Goal: Navigation & Orientation: Understand site structure

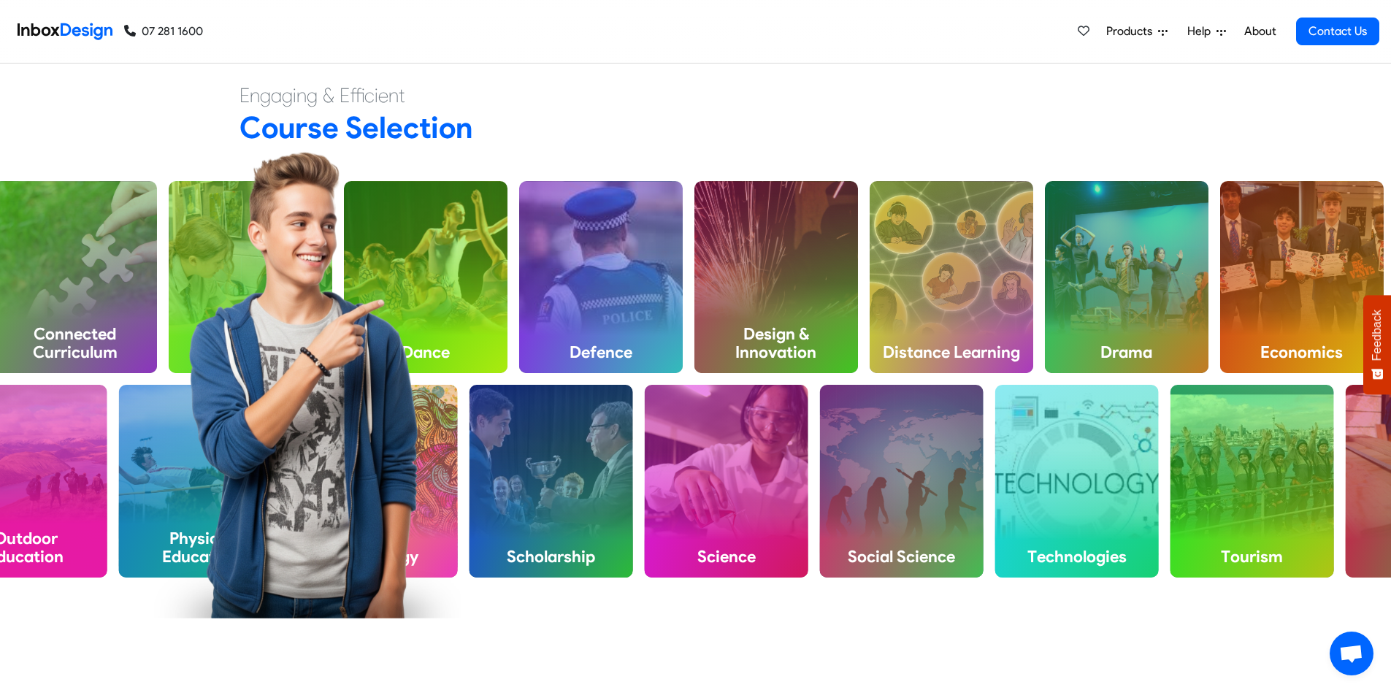
scroll to position [730, 0]
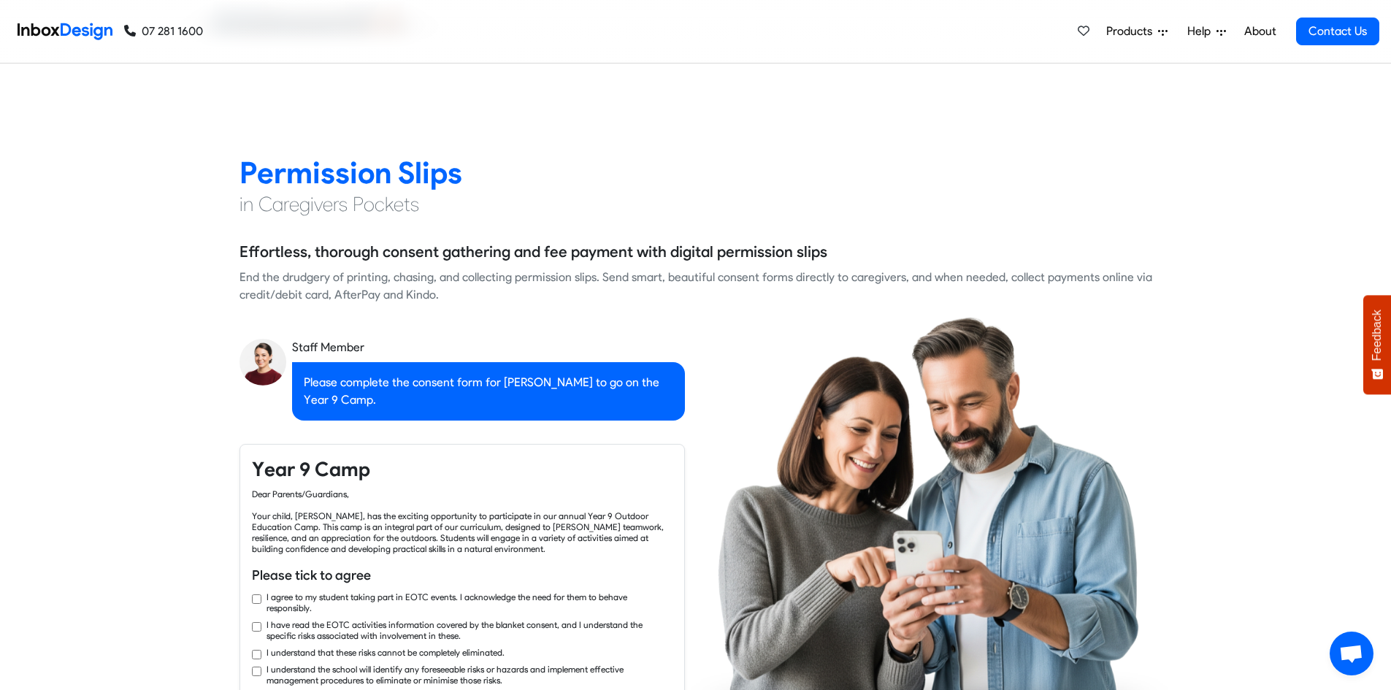
checkbox input "true"
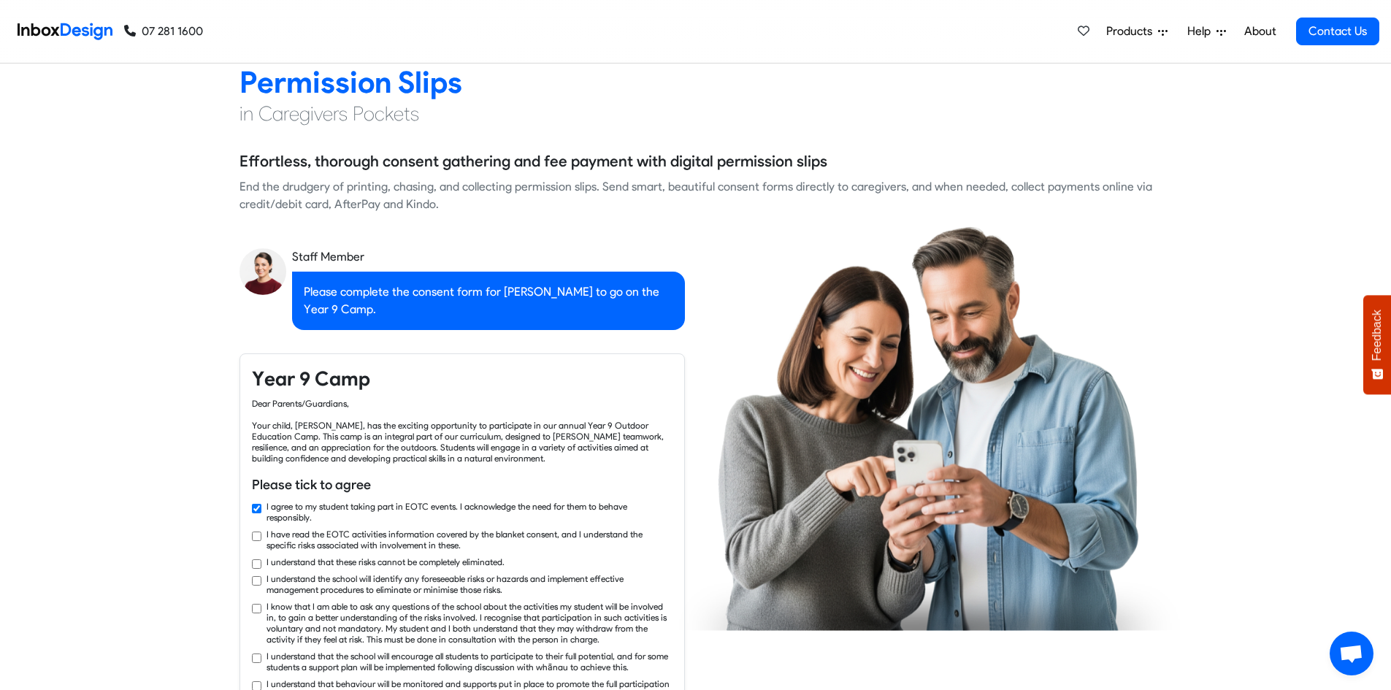
checkbox input "true"
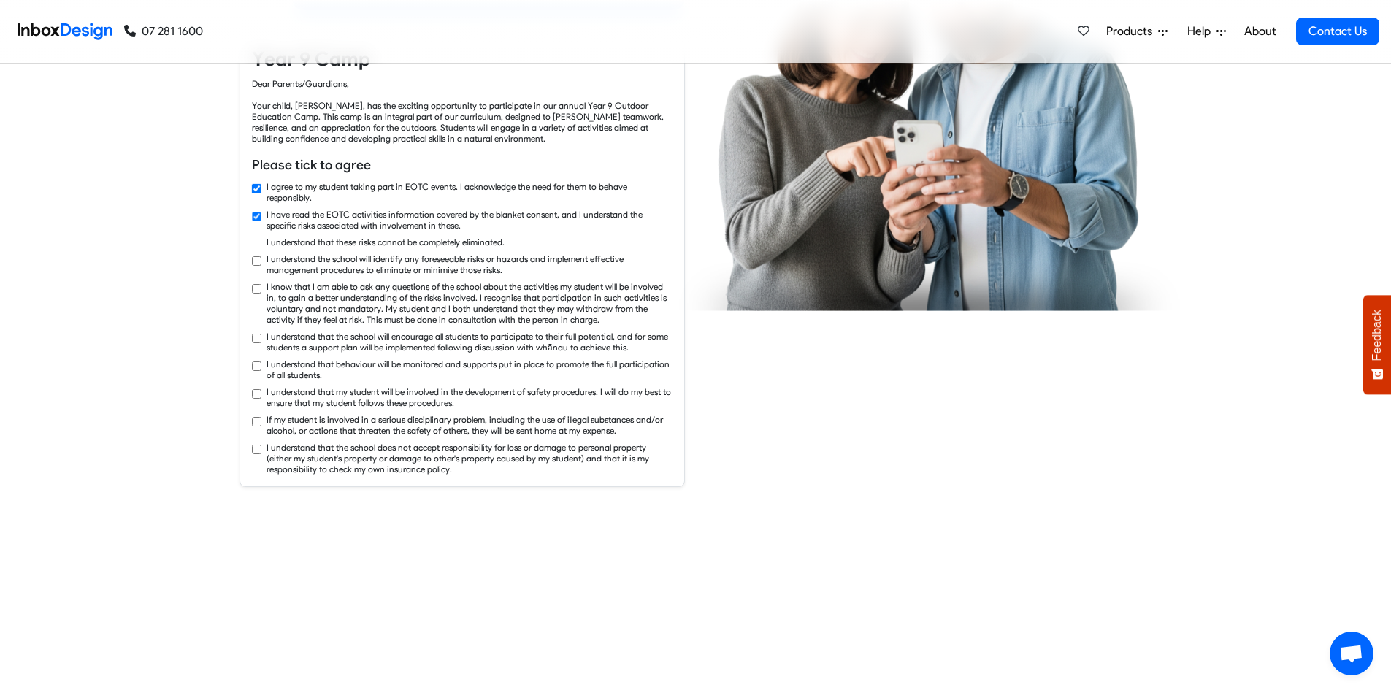
checkbox input "true"
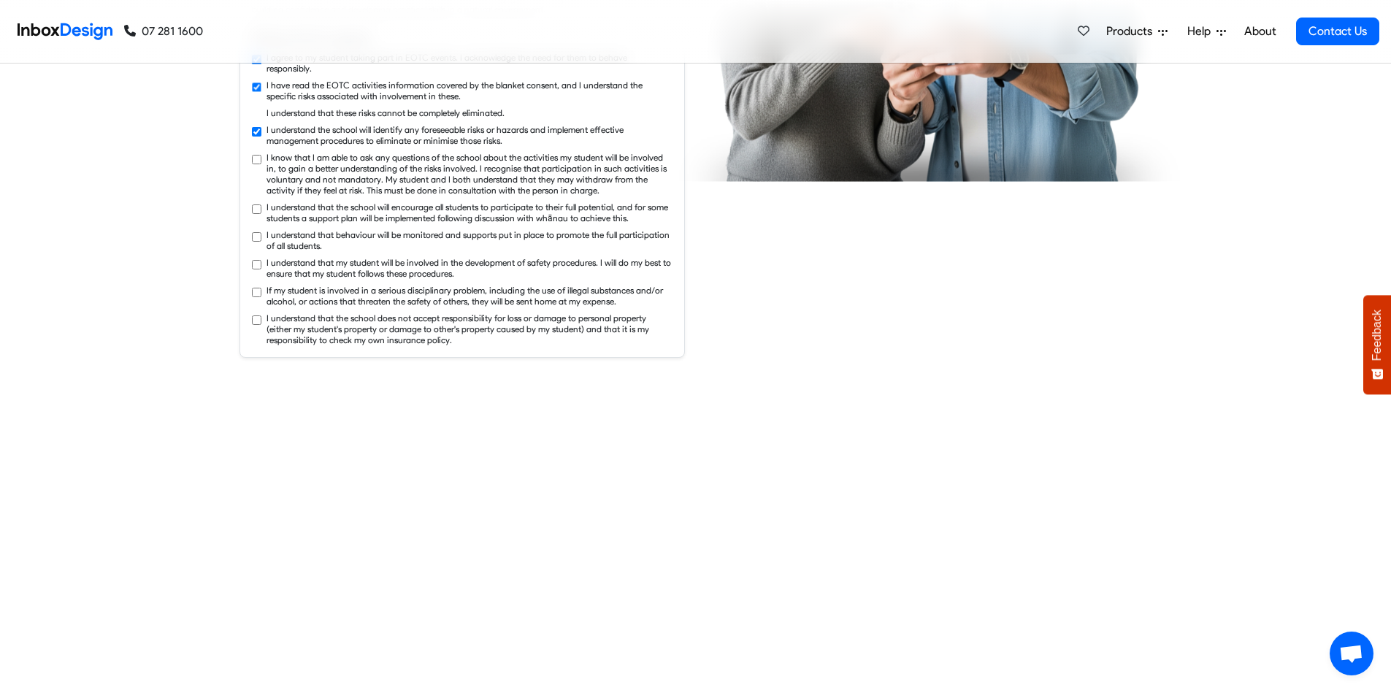
checkbox input "true"
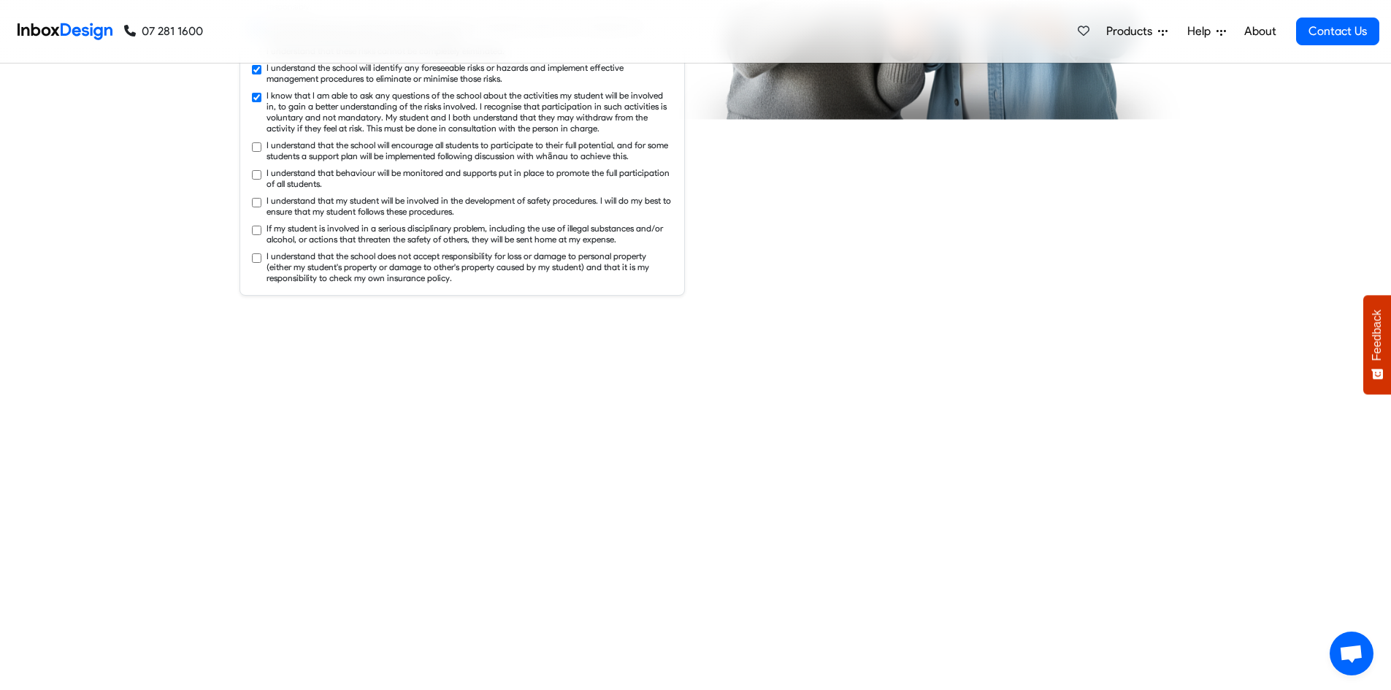
checkbox input "true"
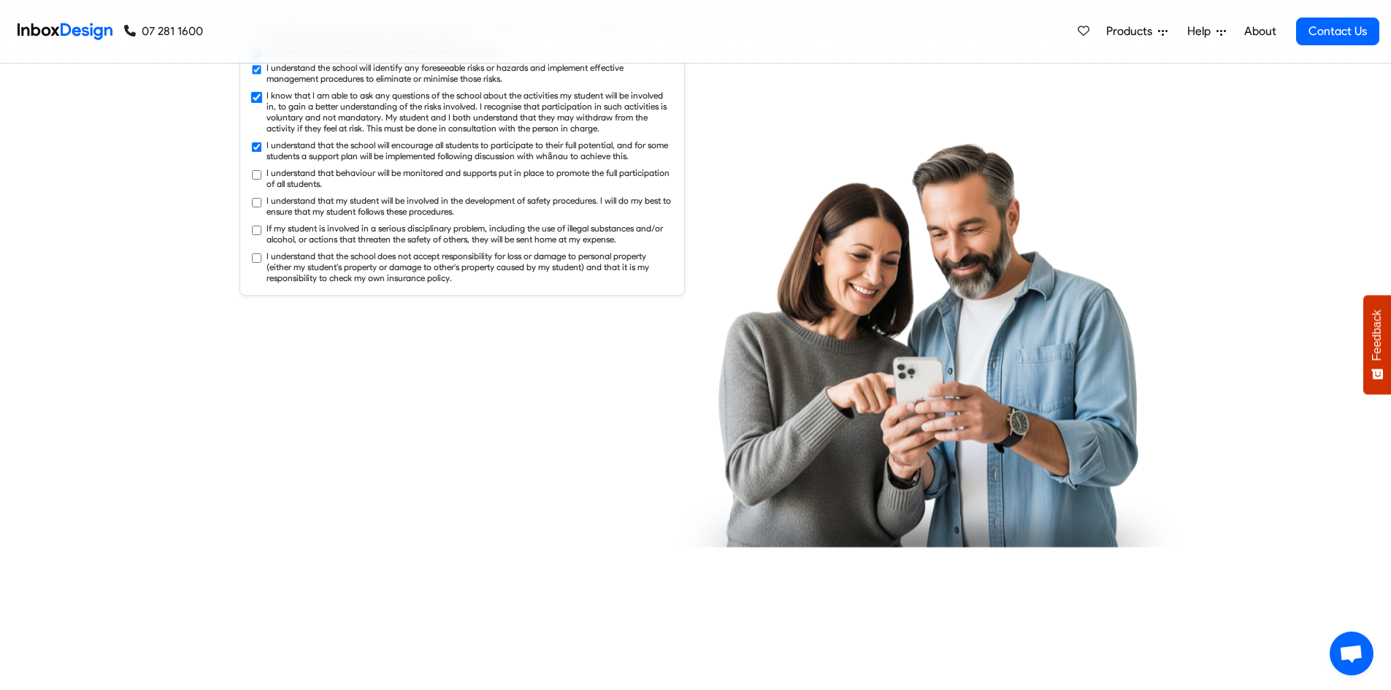
checkbox input "true"
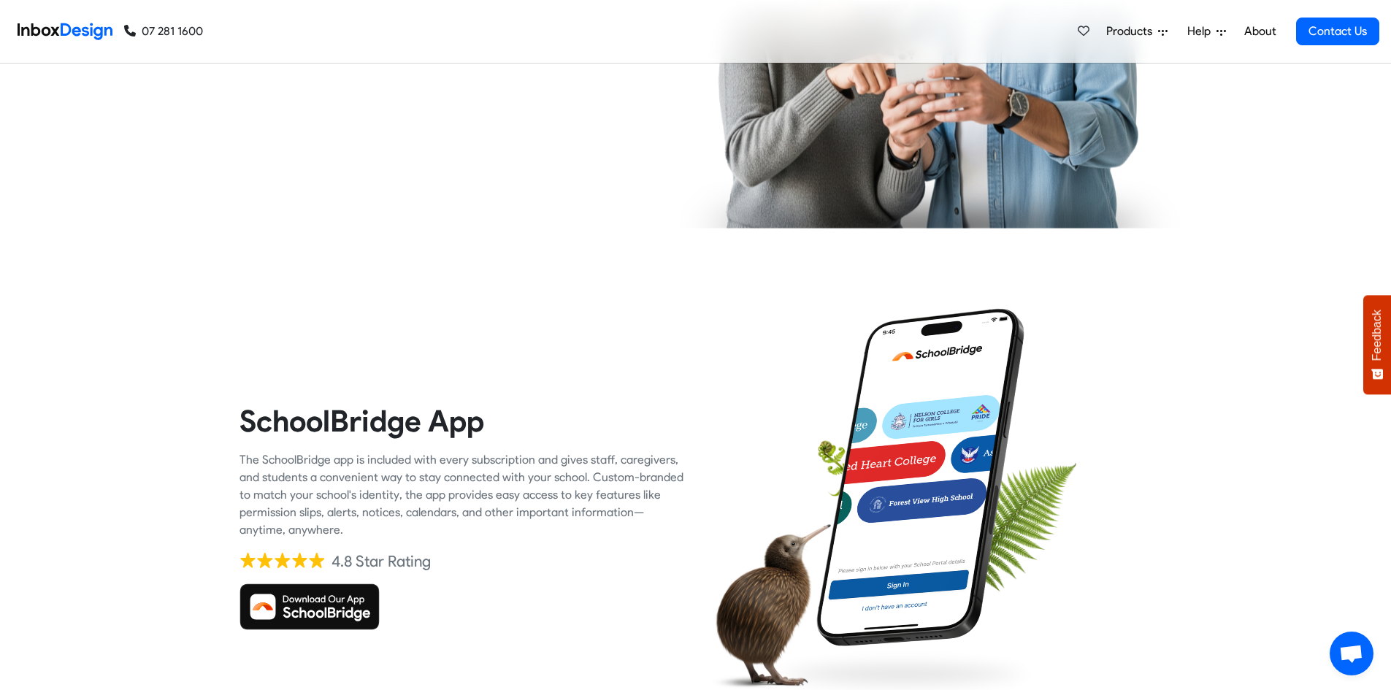
checkbox input "true"
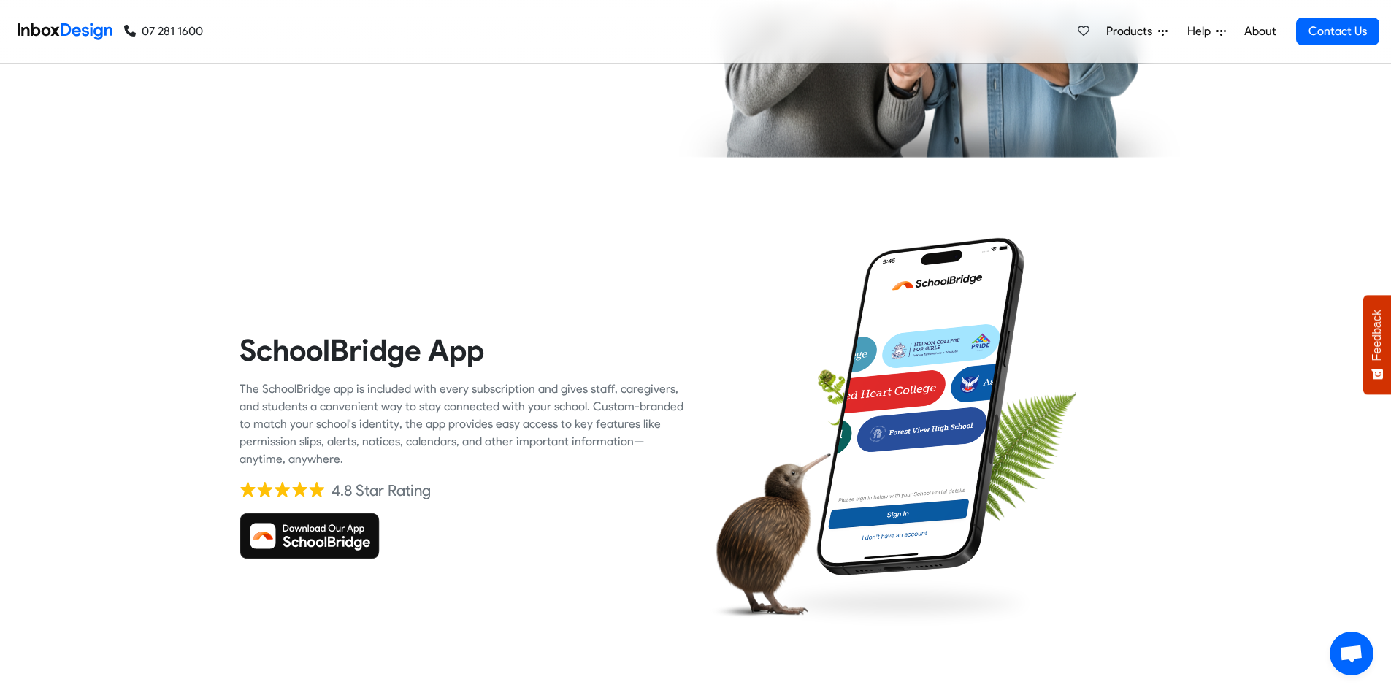
checkbox input "true"
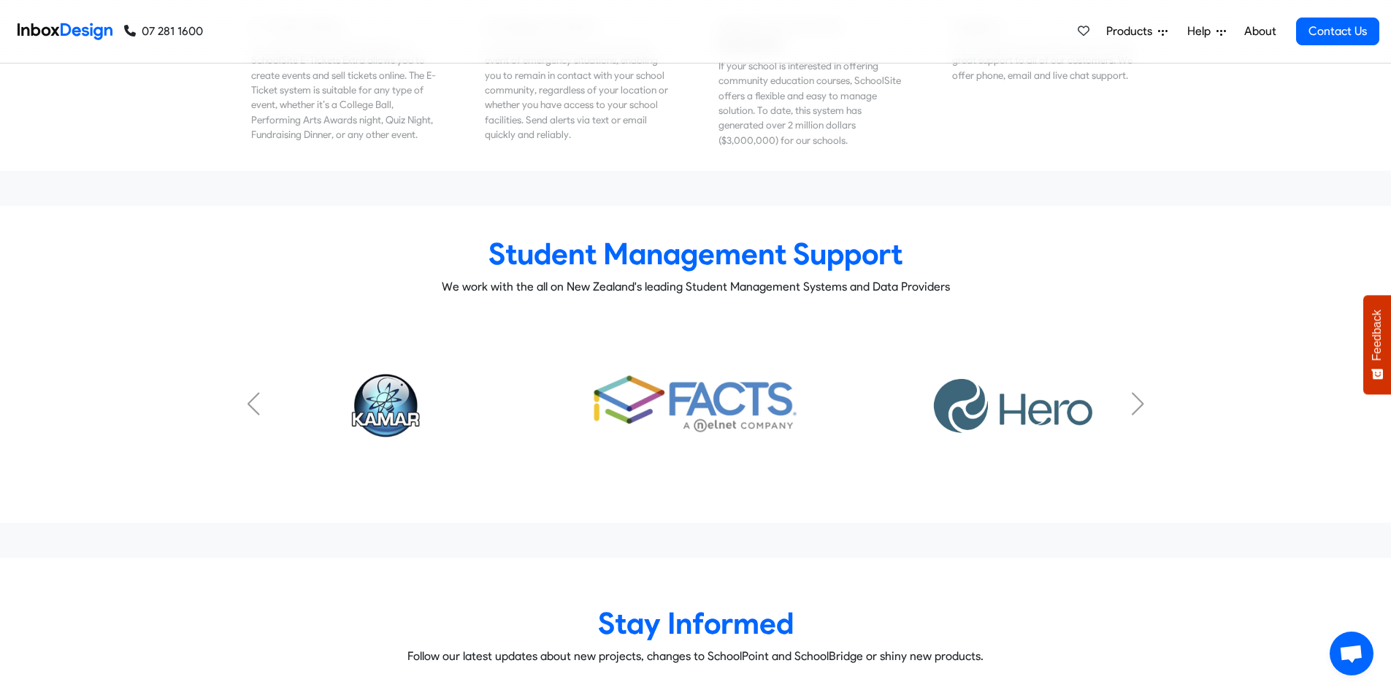
scroll to position [6353, 0]
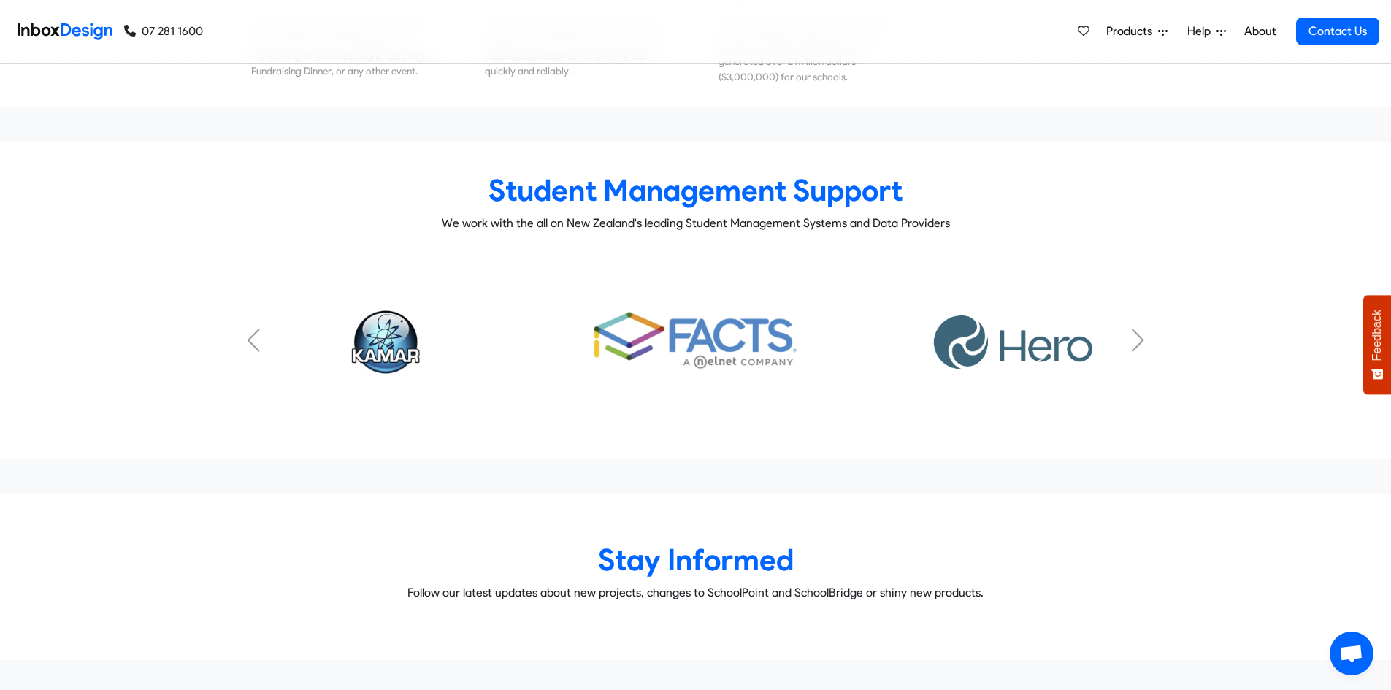
click at [1137, 329] on div "Next slide" at bounding box center [1137, 340] width 15 height 23
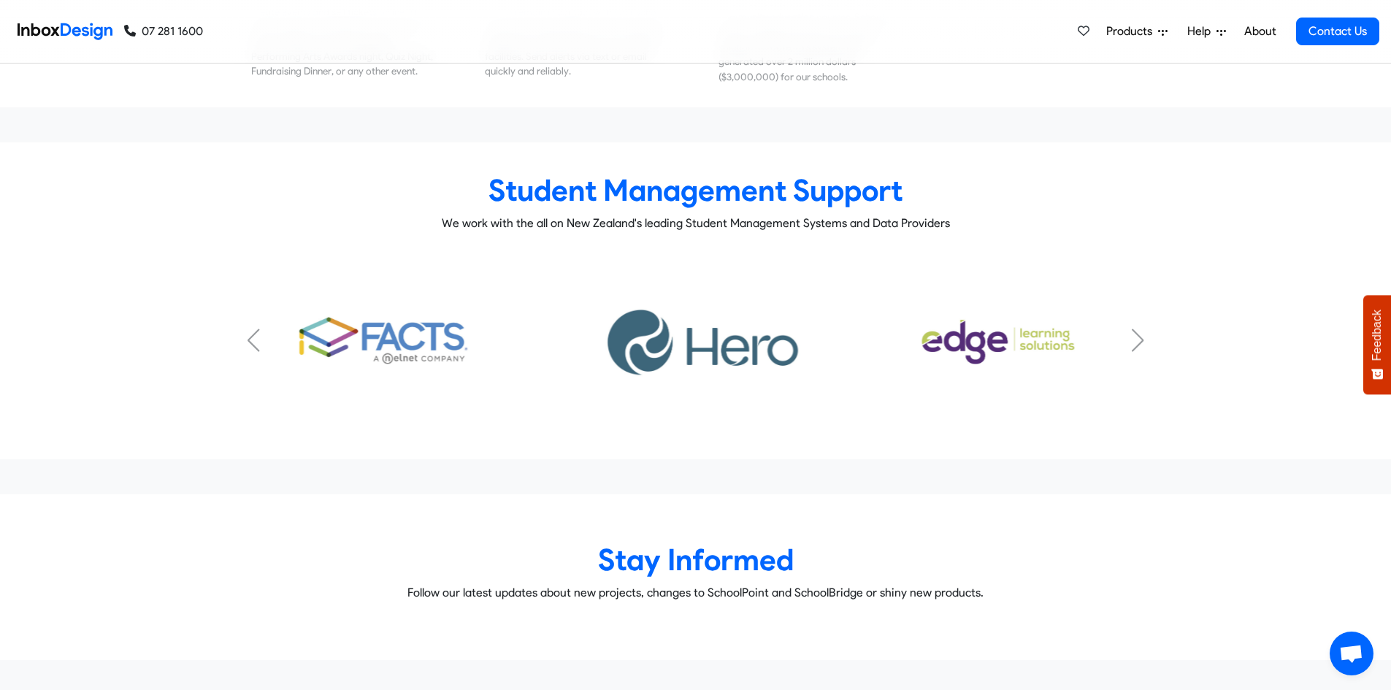
click at [1138, 329] on div "Next slide" at bounding box center [1137, 340] width 15 height 23
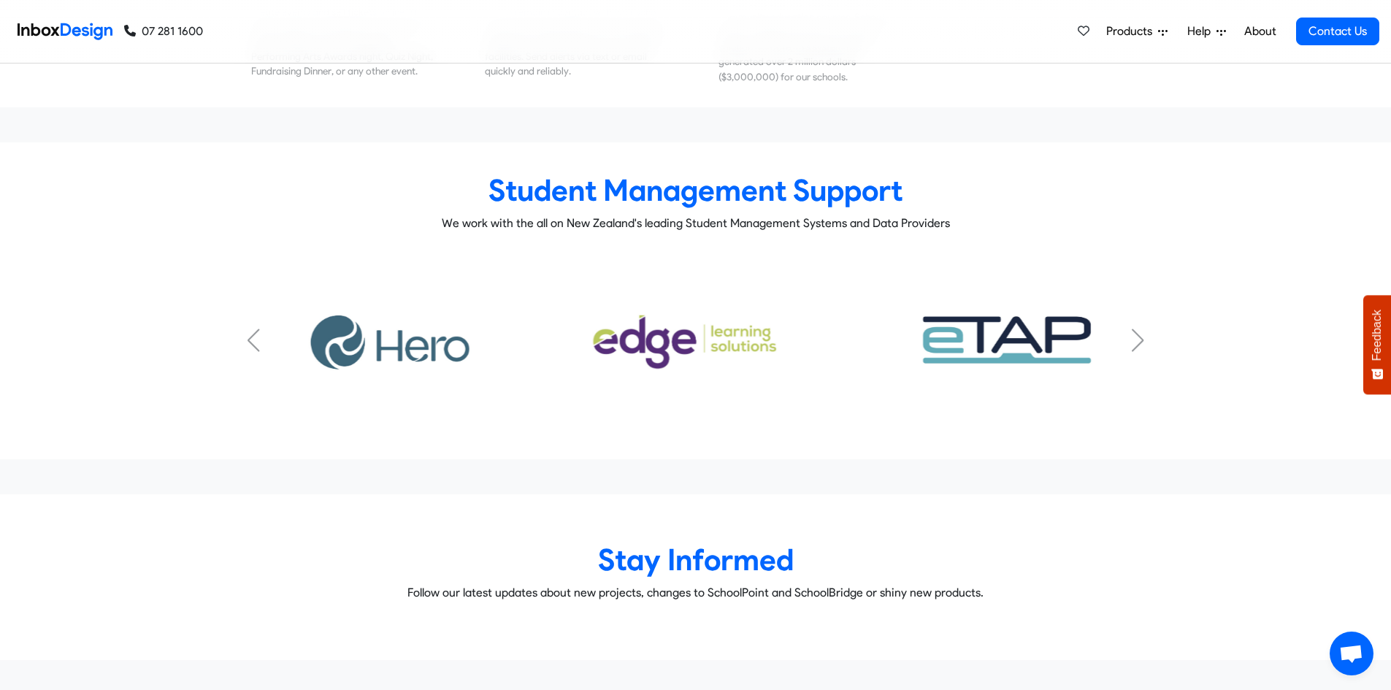
click at [1138, 329] on div "Next slide" at bounding box center [1137, 340] width 15 height 23
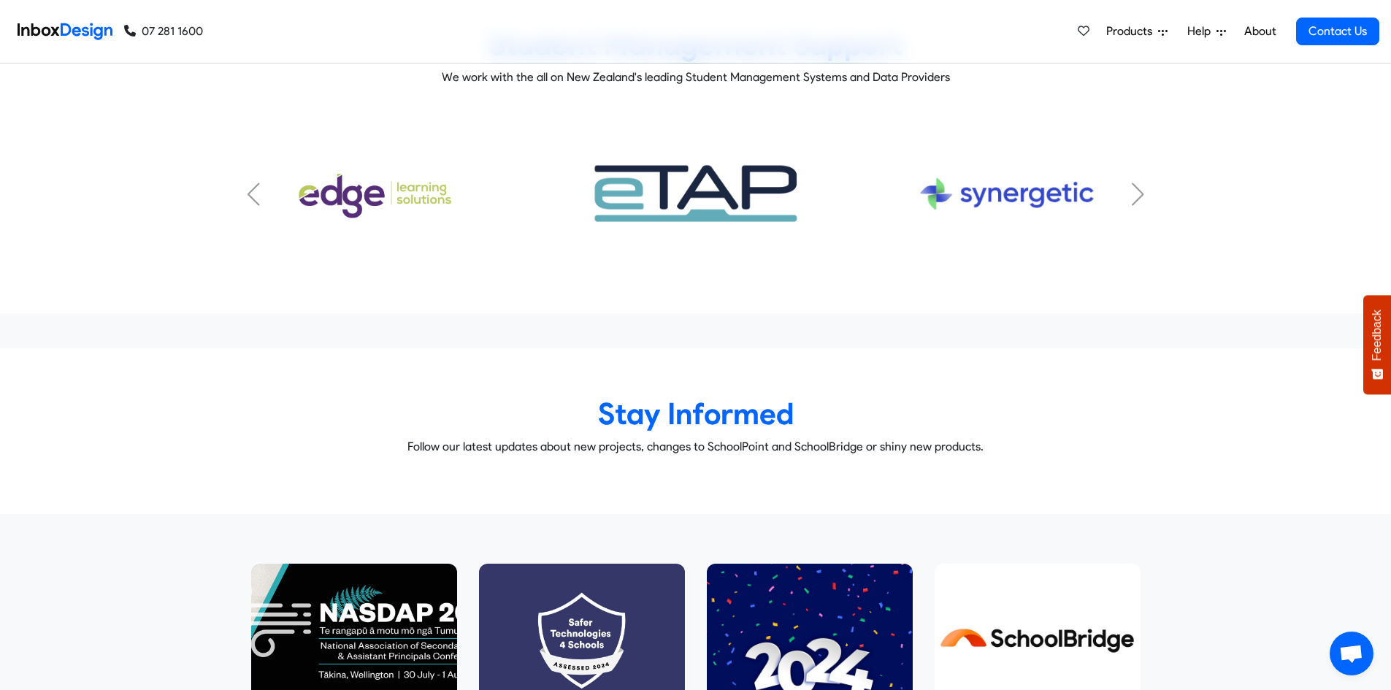
scroll to position [6791, 0]
